Goal: Information Seeking & Learning: Find specific fact

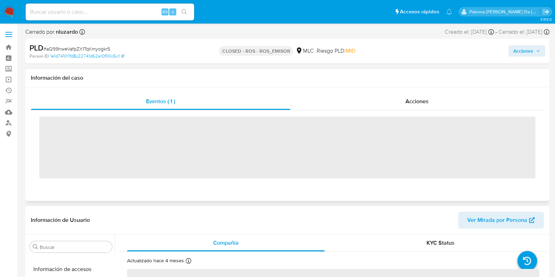
scroll to position [296, 0]
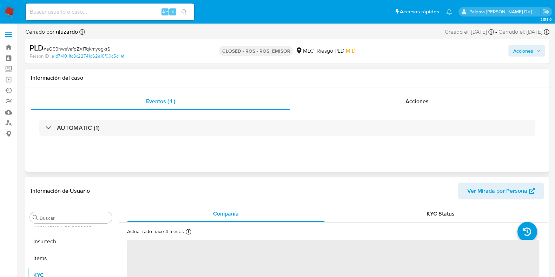
select select "10"
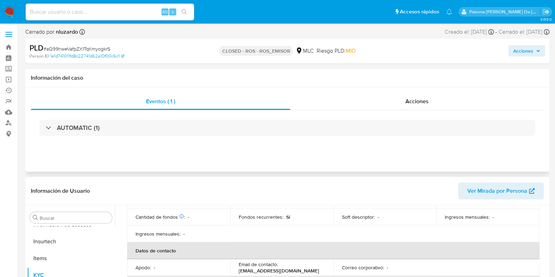
scroll to position [0, 0]
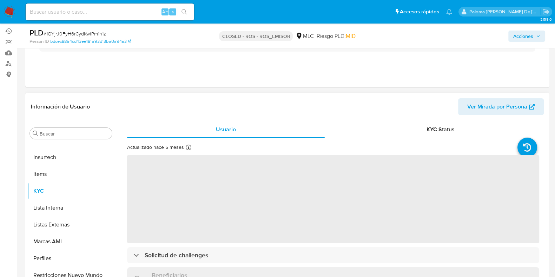
scroll to position [87, 0]
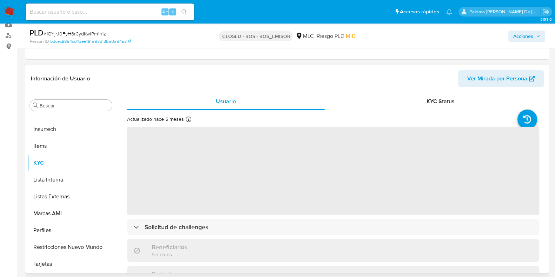
select select "10"
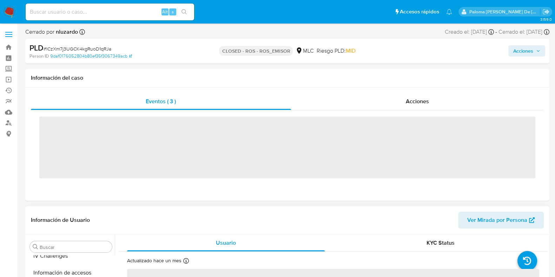
scroll to position [296, 0]
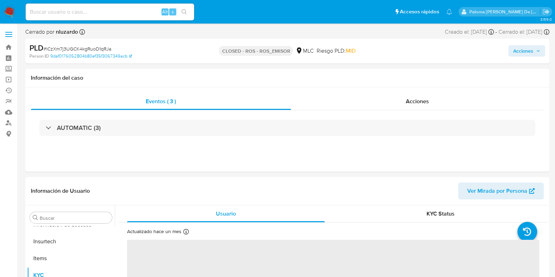
select select "10"
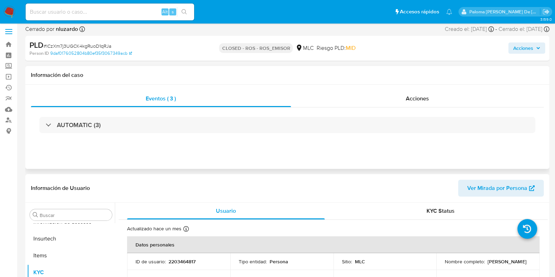
scroll to position [44, 0]
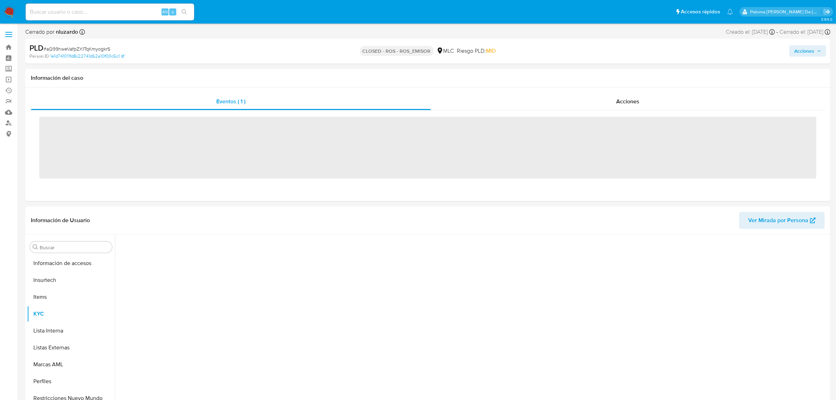
scroll to position [296, 0]
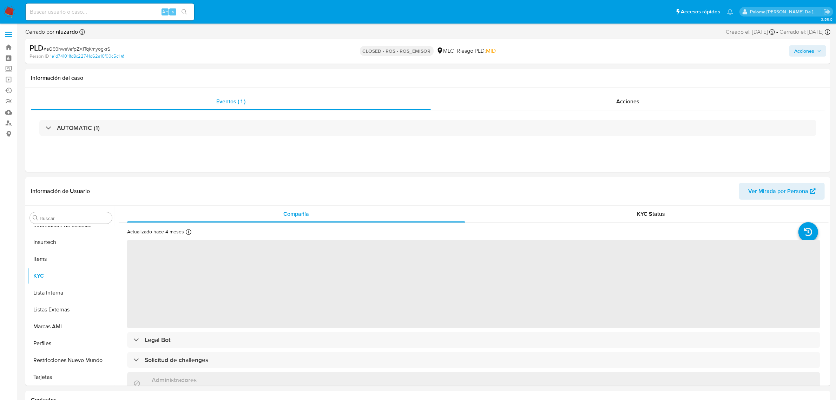
select select "10"
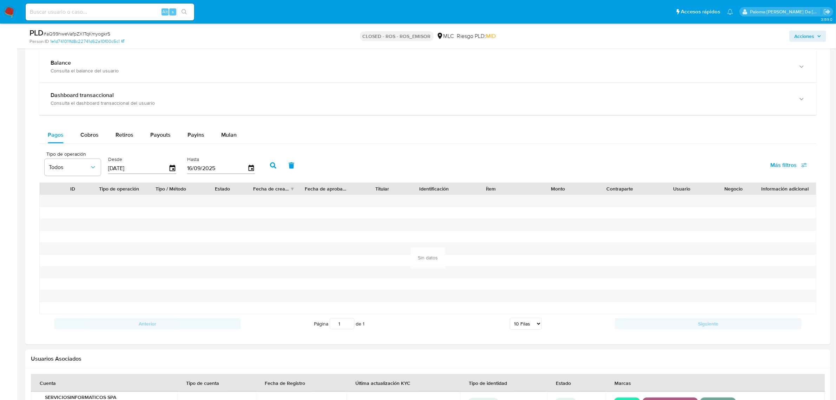
scroll to position [549, 0]
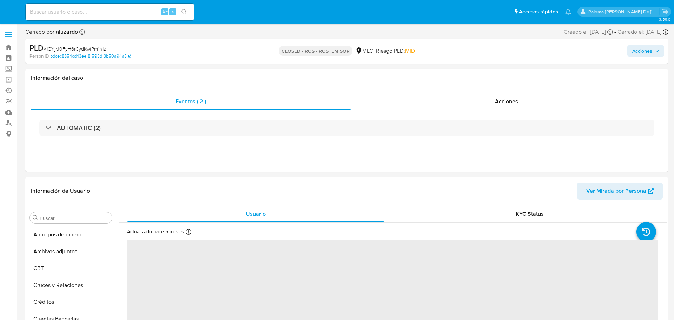
select select "10"
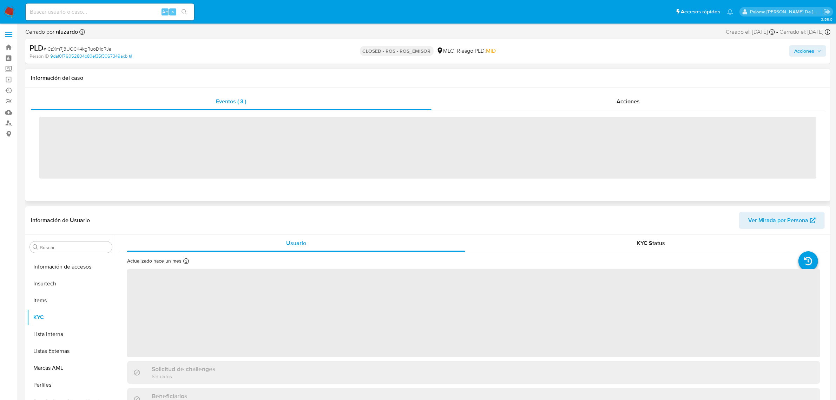
scroll to position [296, 0]
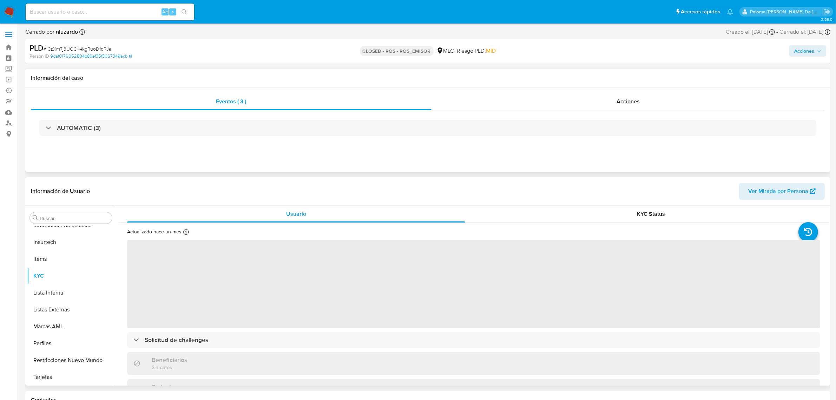
select select "10"
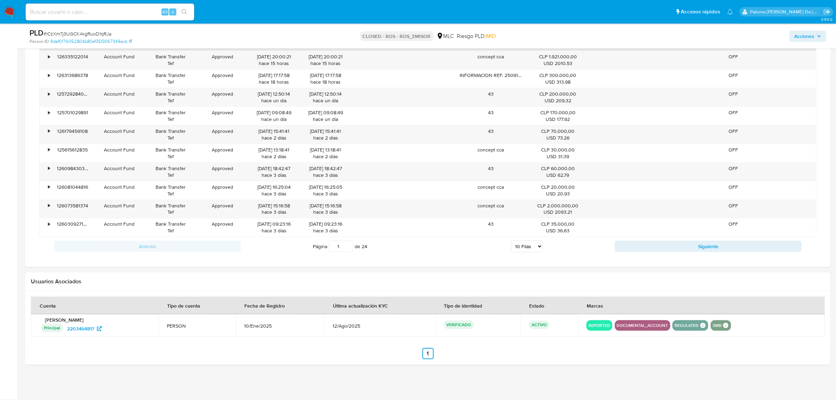
scroll to position [593, 0]
click at [36, 11] on input at bounding box center [110, 11] width 169 height 9
type input "p.gonzalez.falcon@gmail.com"
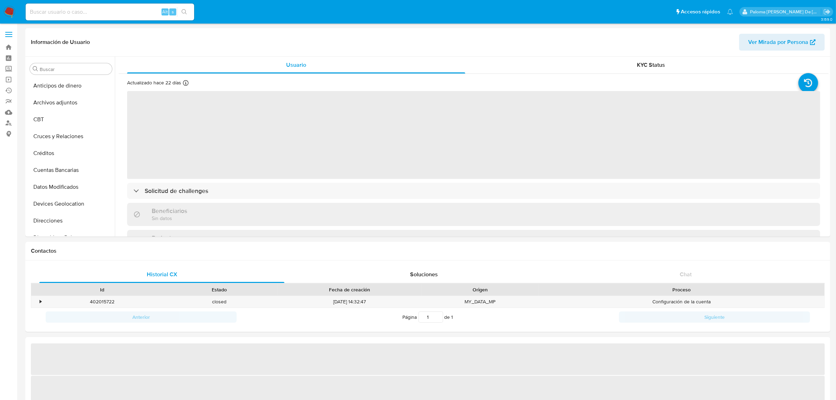
select select "10"
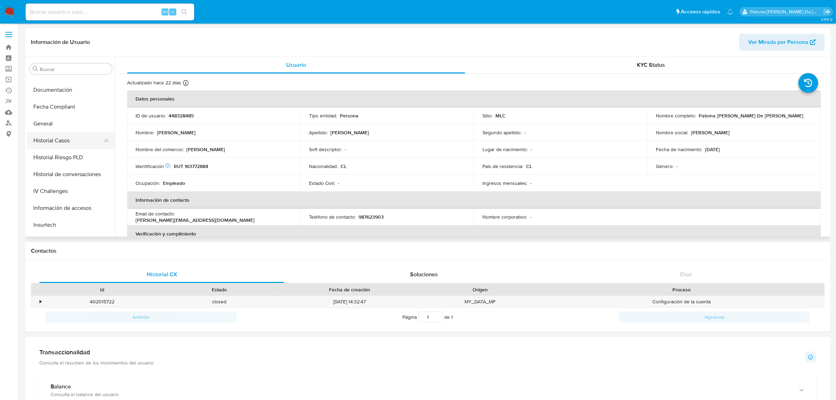
scroll to position [77, 0]
click at [60, 174] on button "Documentación" at bounding box center [68, 177] width 82 height 17
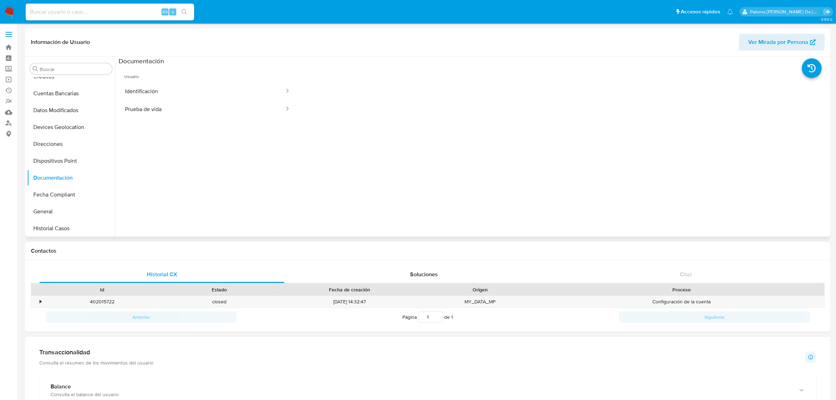
click at [153, 78] on span "Usuario" at bounding box center [208, 73] width 178 height 17
click at [155, 91] on button "Identificación" at bounding box center [202, 91] width 167 height 18
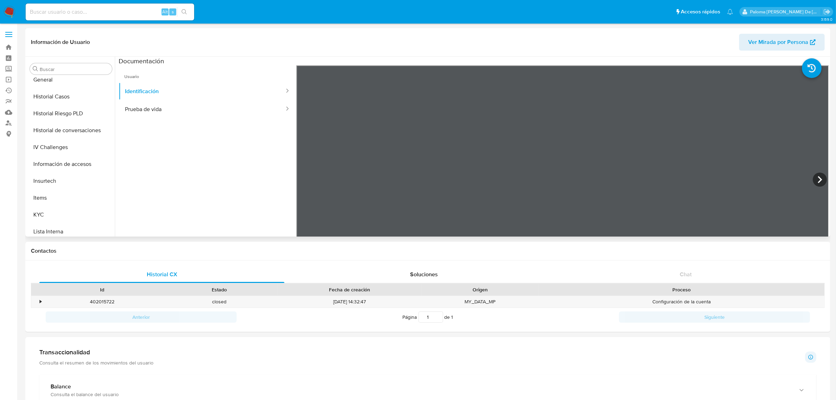
scroll to position [296, 0]
drag, startPoint x: 60, startPoint y: 209, endPoint x: 71, endPoint y: 208, distance: 11.0
click at [62, 208] on button "Restricciones Nuevo Mundo" at bounding box center [68, 211] width 82 height 17
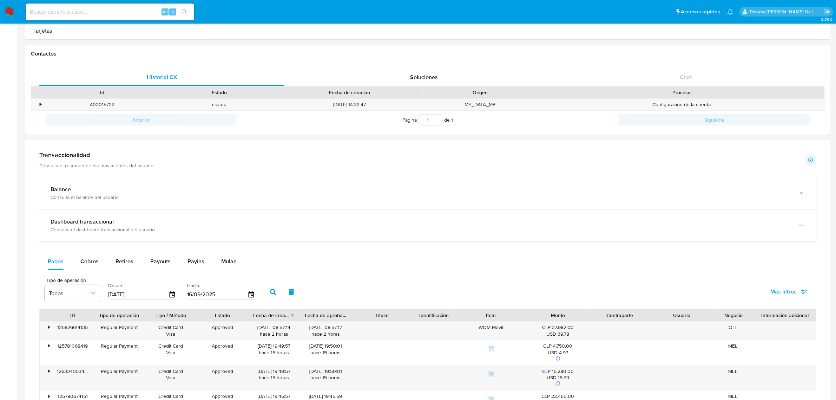
scroll to position [0, 0]
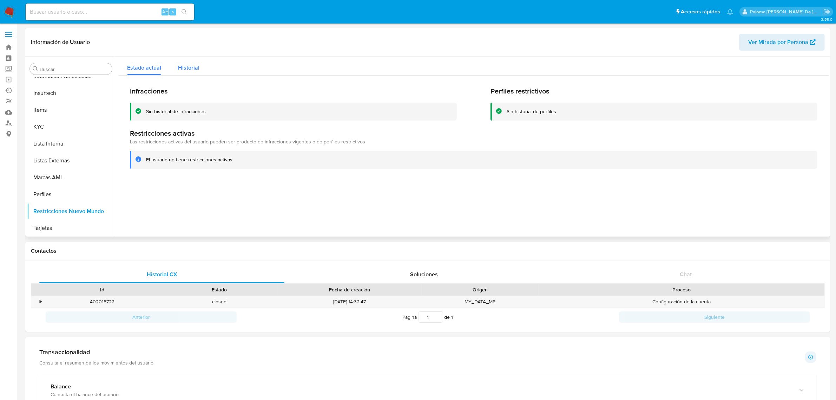
click at [190, 68] on span "Historial" at bounding box center [188, 68] width 21 height 8
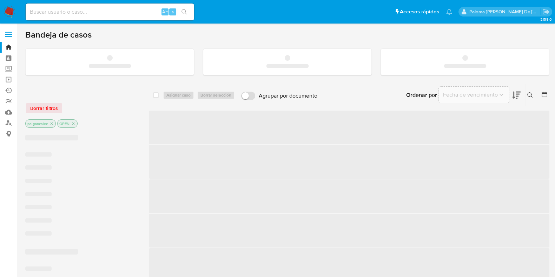
click at [55, 12] on input at bounding box center [110, 11] width 169 height 9
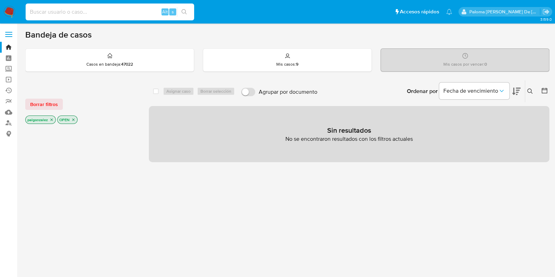
paste input "480960579"
type input "480960579"
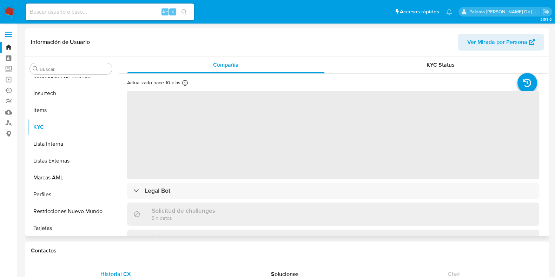
scroll to position [296, 0]
select select "10"
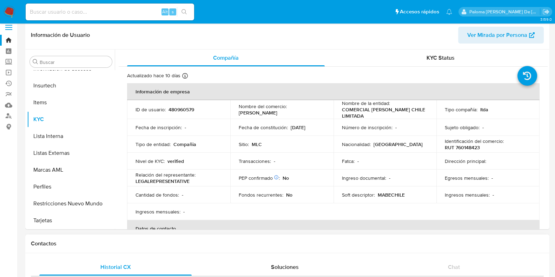
scroll to position [132, 0]
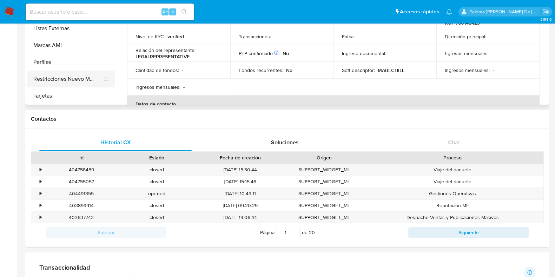
click at [79, 79] on button "Restricciones Nuevo Mundo" at bounding box center [68, 79] width 82 height 17
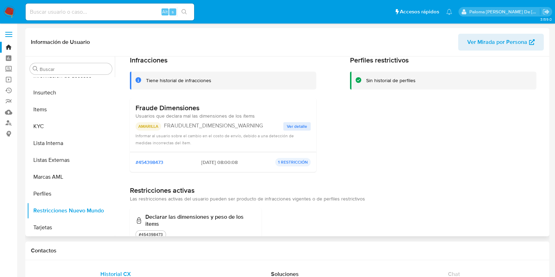
scroll to position [0, 0]
